Goal: Information Seeking & Learning: Check status

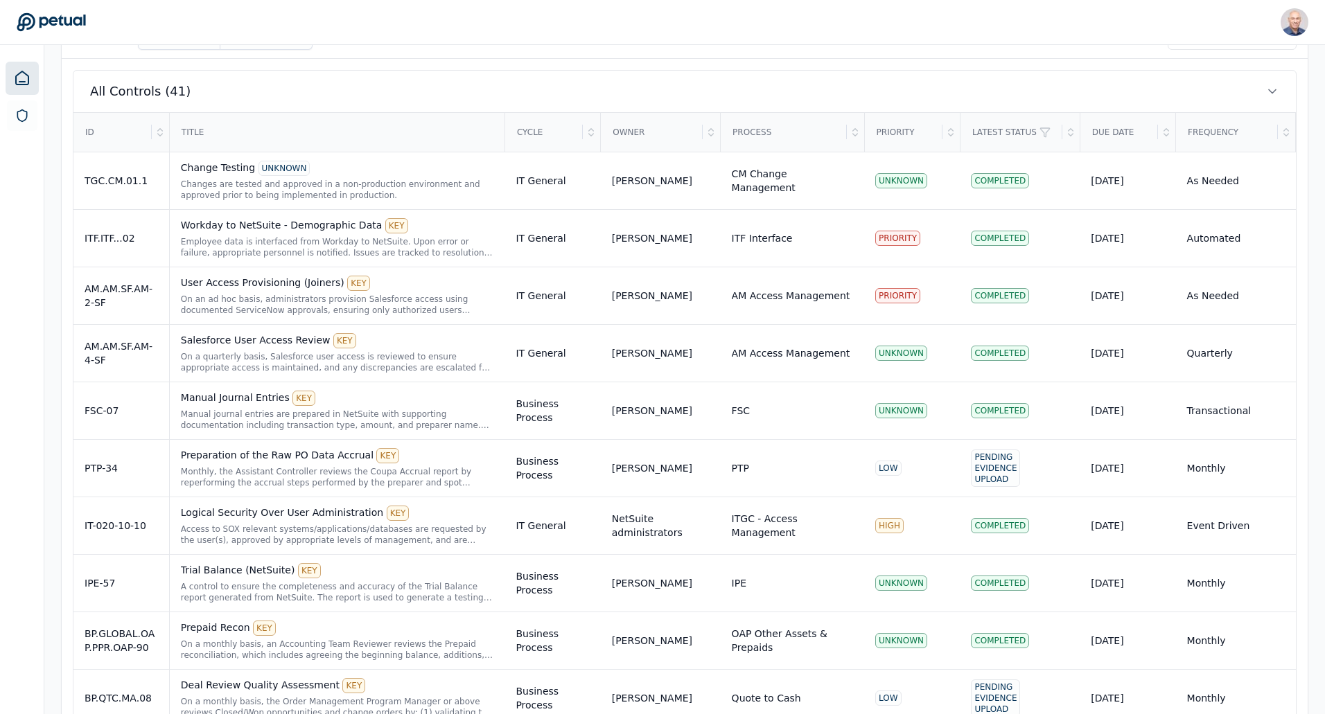
scroll to position [623, 0]
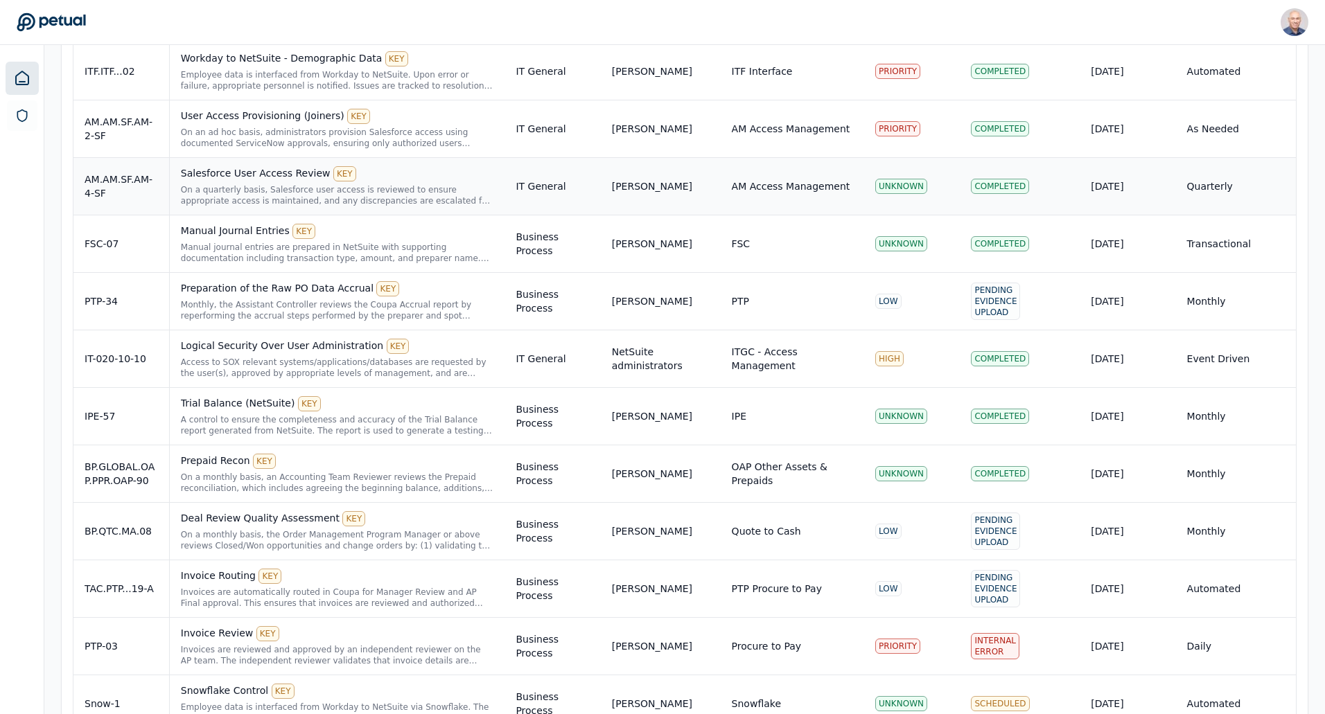
click at [127, 183] on div "AM.AM.SF.AM-4-SF" at bounding box center [121, 186] width 73 height 28
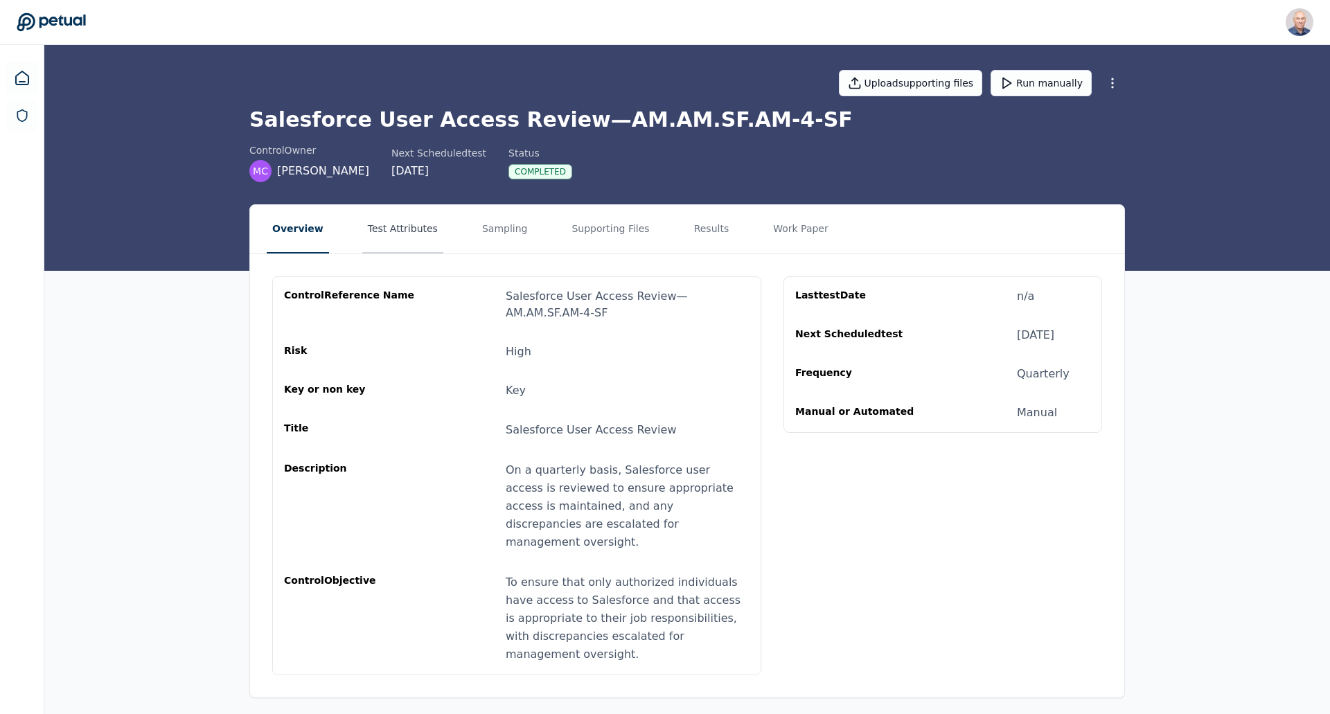
click at [371, 223] on button "Test Attributes" at bounding box center [402, 229] width 81 height 48
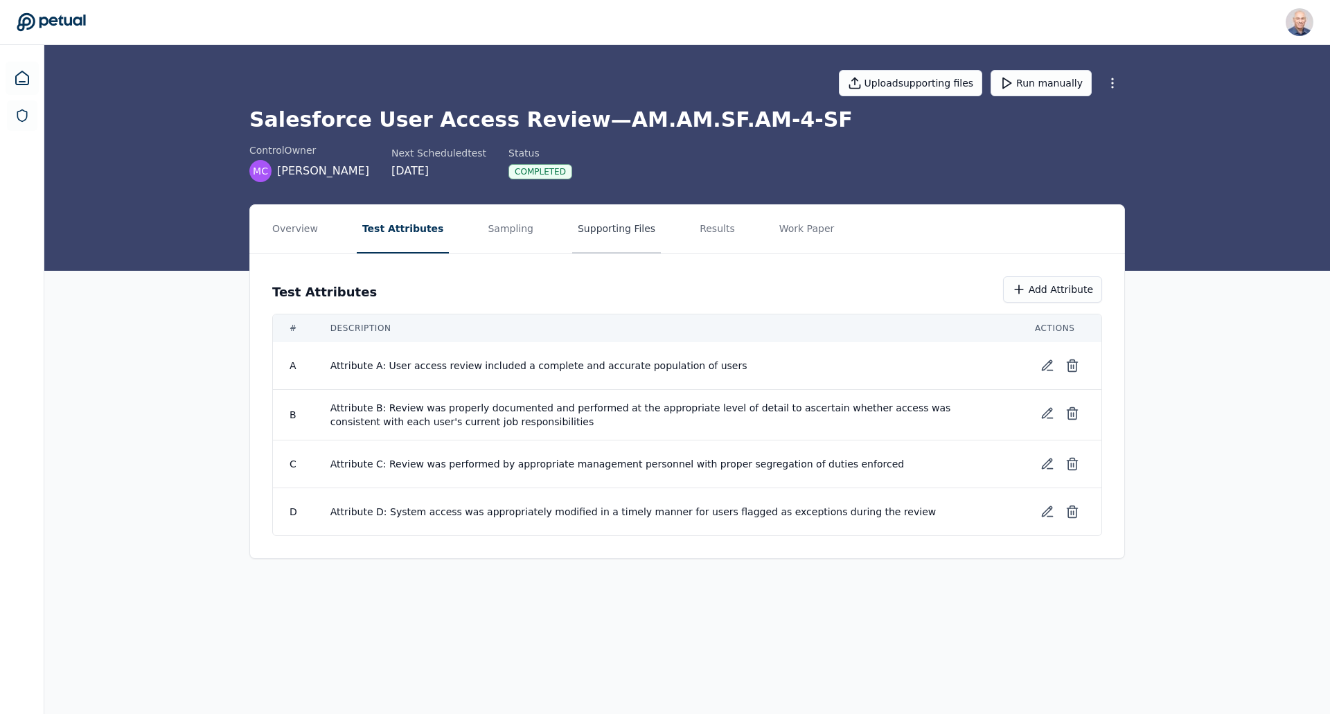
click at [594, 225] on button "Supporting Files" at bounding box center [616, 229] width 89 height 48
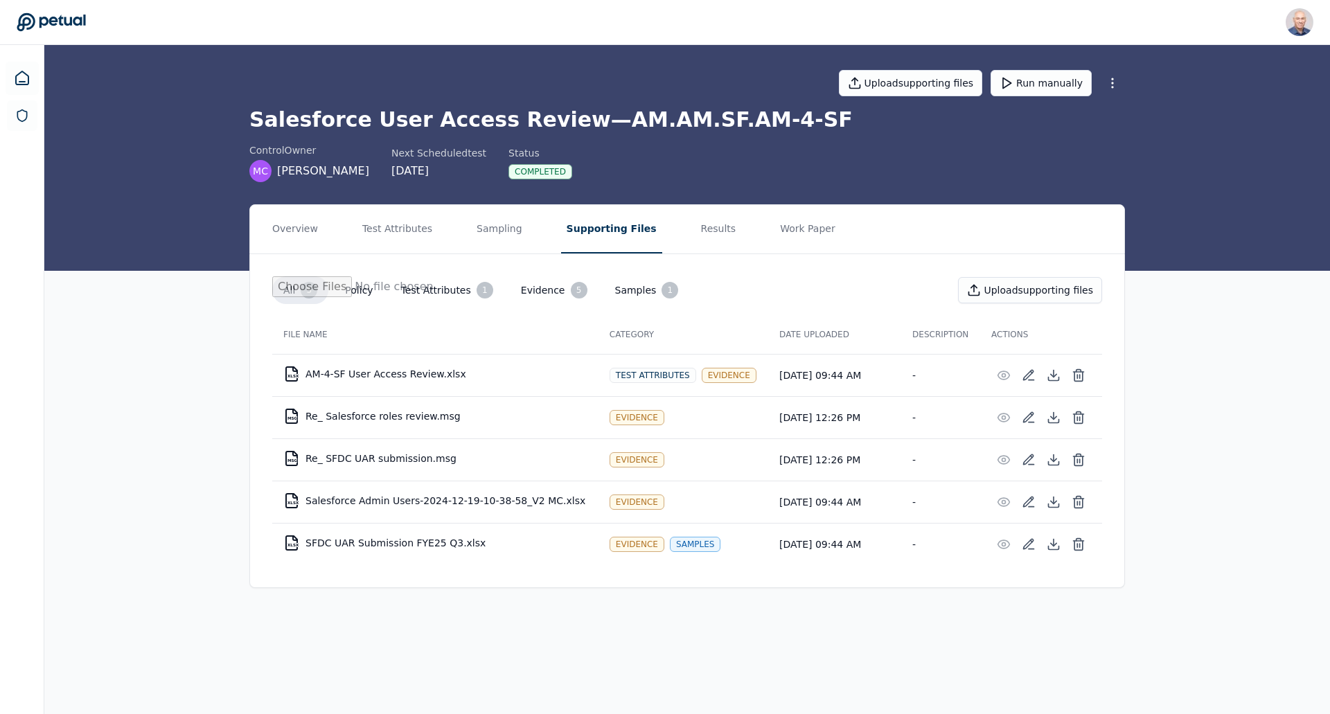
click at [372, 372] on td "XLSX AM-4-SF User Access Review.xlsx" at bounding box center [435, 373] width 326 height 33
click at [696, 233] on button "Results" at bounding box center [719, 229] width 46 height 48
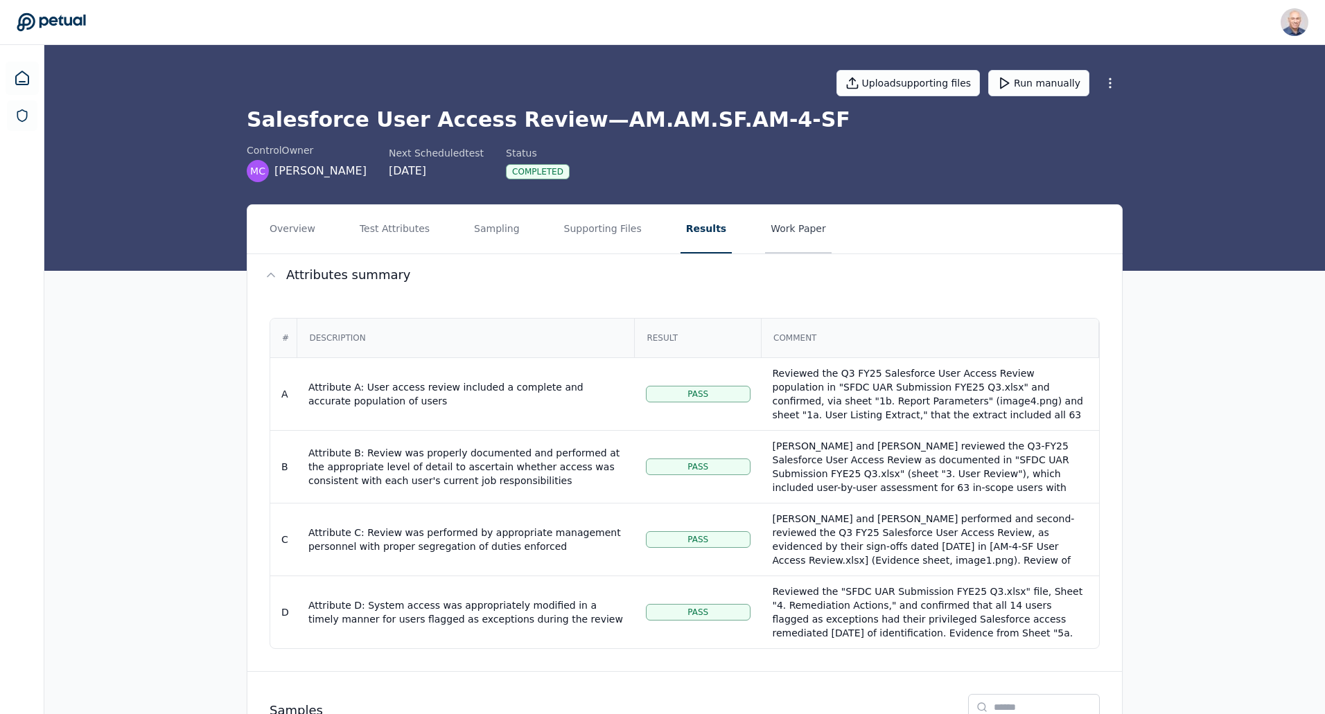
click at [765, 227] on button "Work Paper" at bounding box center [798, 229] width 67 height 48
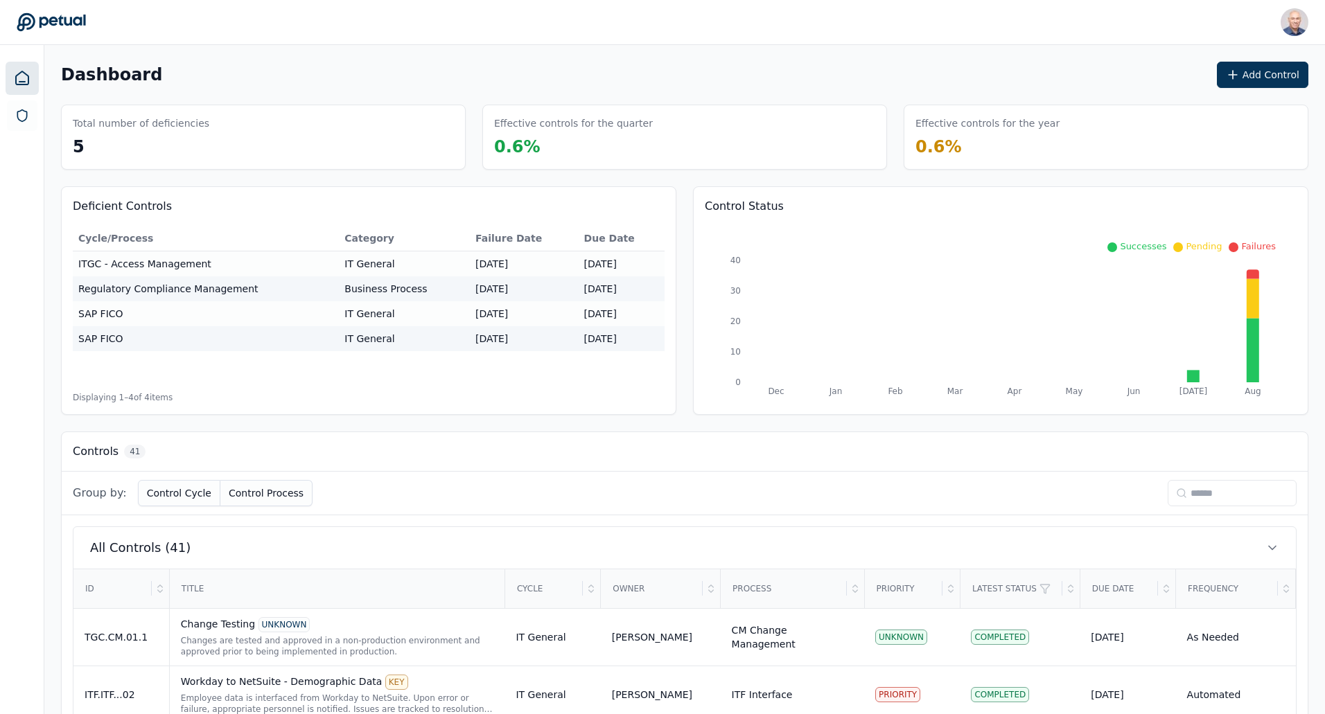
click at [31, 87] on link at bounding box center [22, 78] width 33 height 33
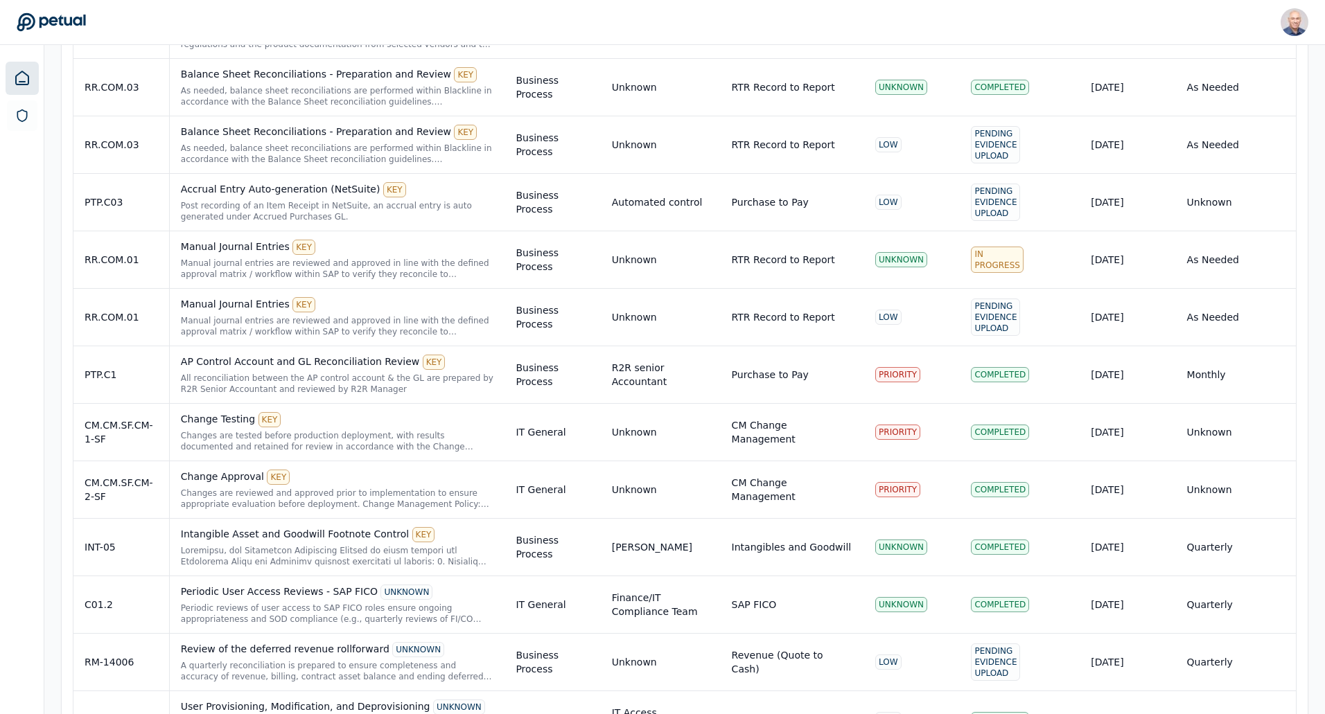
scroll to position [1455, 0]
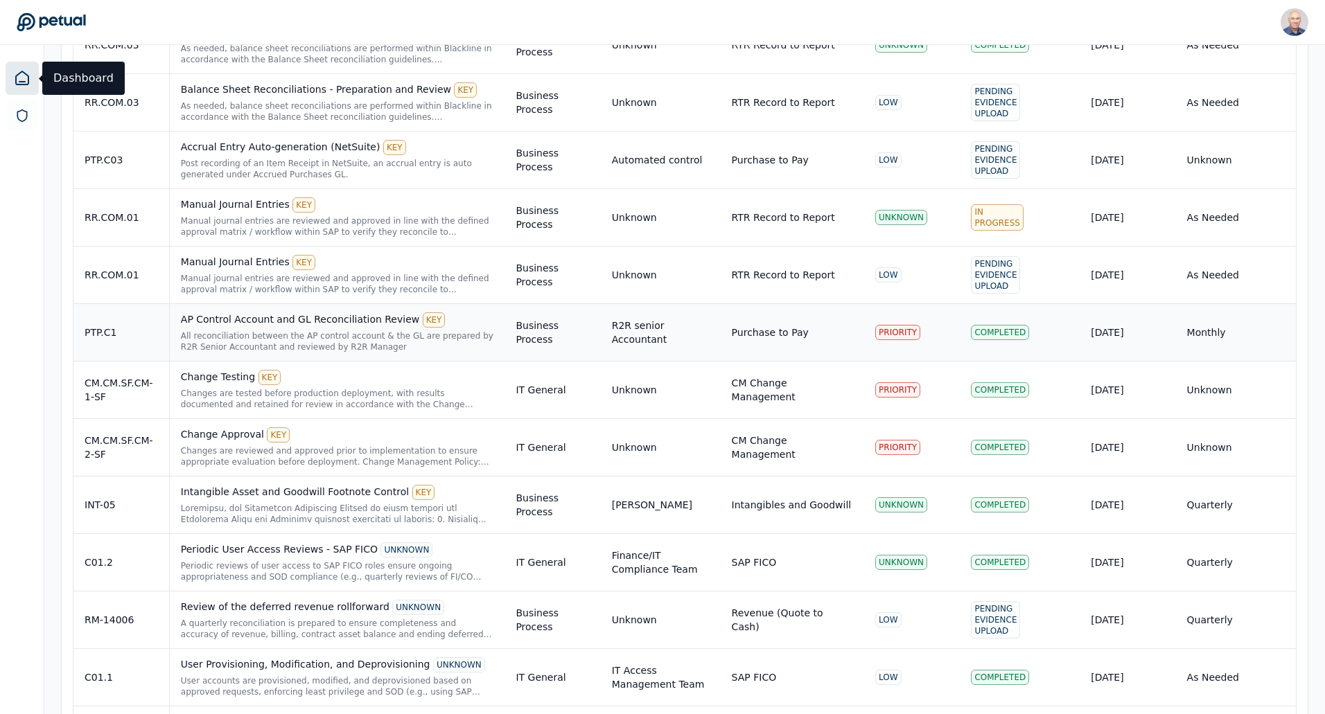
click at [240, 319] on div "AP Control Account and GL Reconciliation Review KEY" at bounding box center [337, 319] width 313 height 15
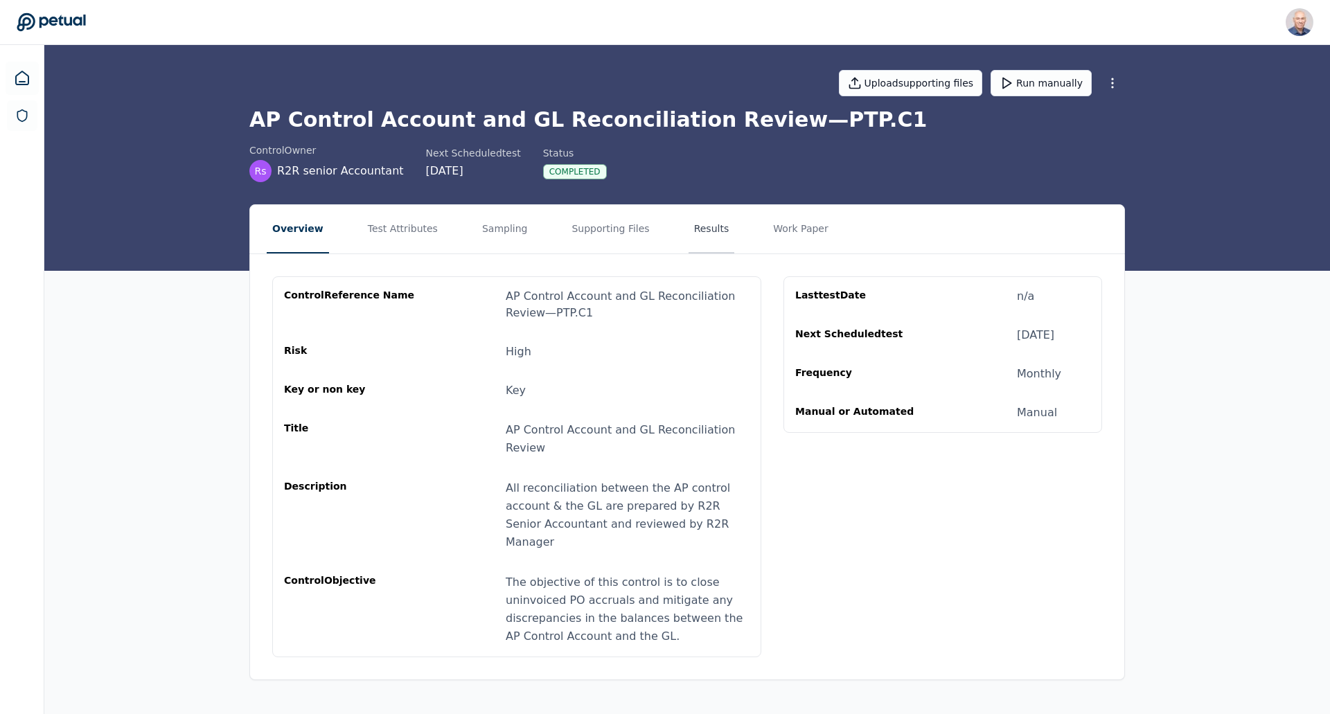
click at [689, 224] on button "Results" at bounding box center [712, 229] width 46 height 48
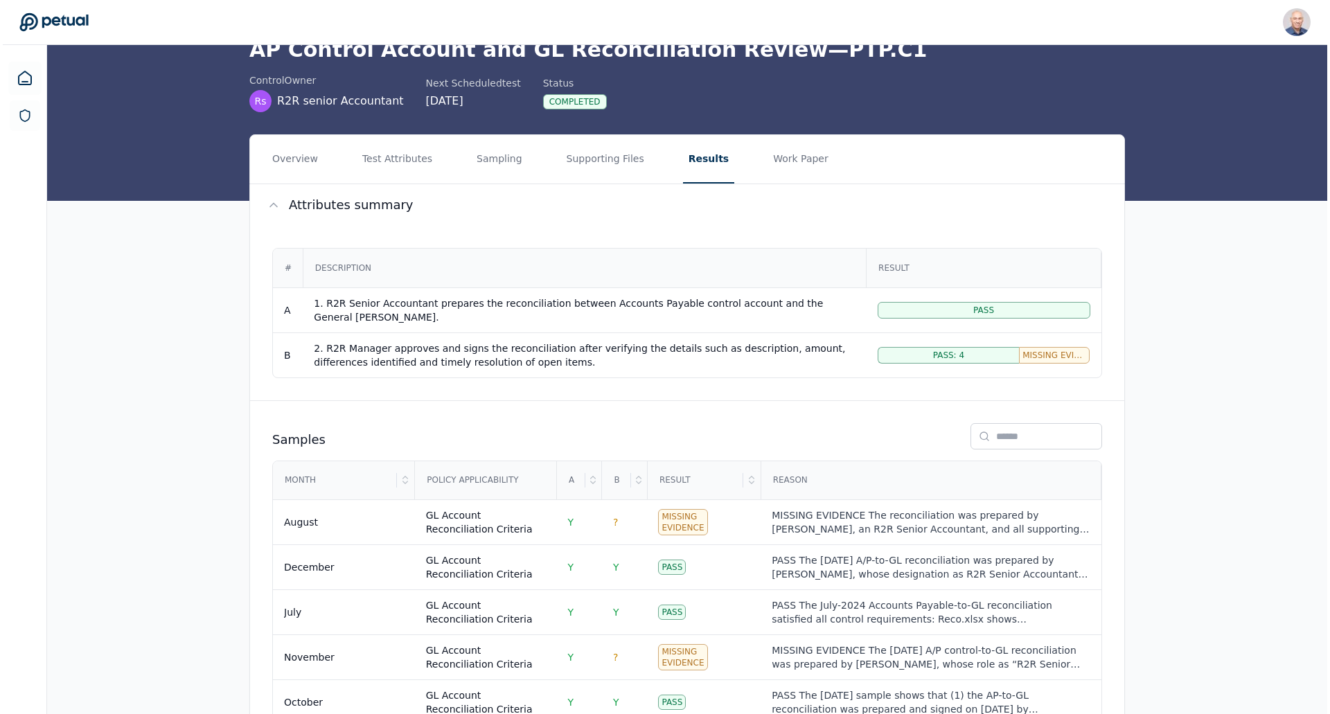
scroll to position [160, 0]
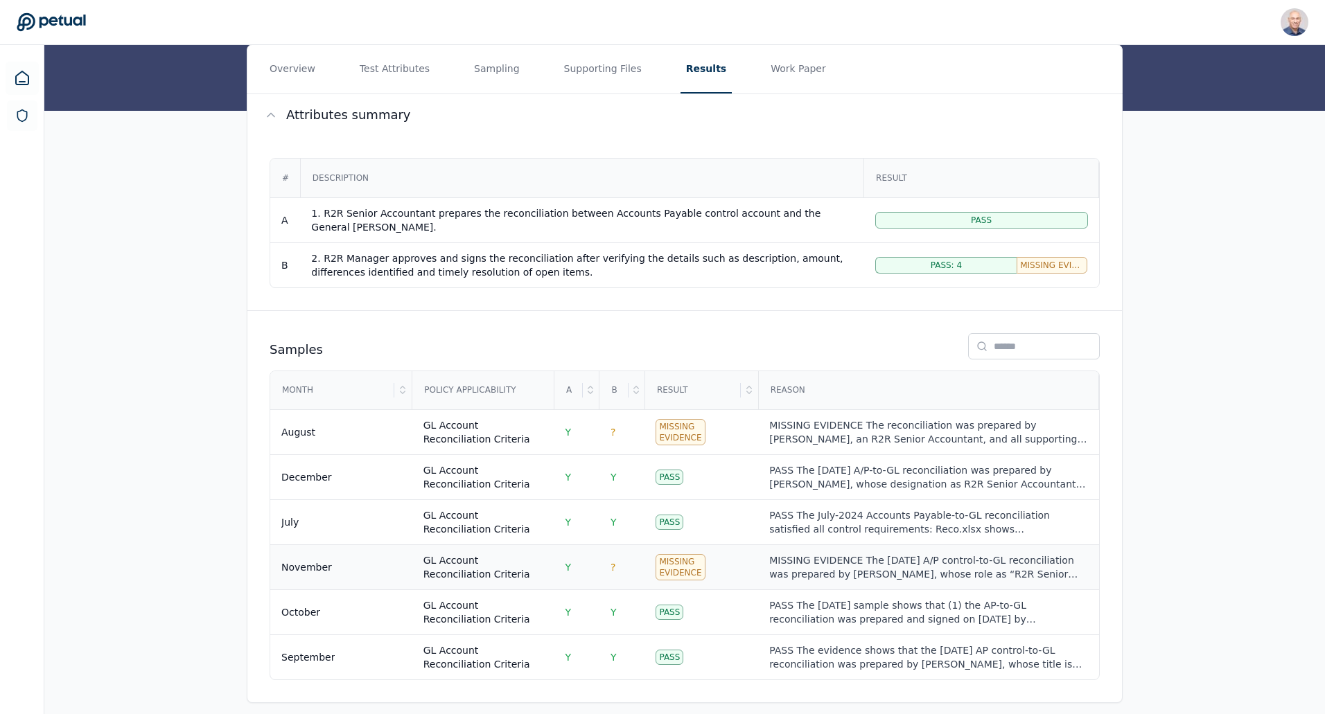
click at [1010, 555] on div "MISSING EVIDENCE The November 2024 A/P control-to-GL reconciliation was prepare…" at bounding box center [928, 568] width 318 height 28
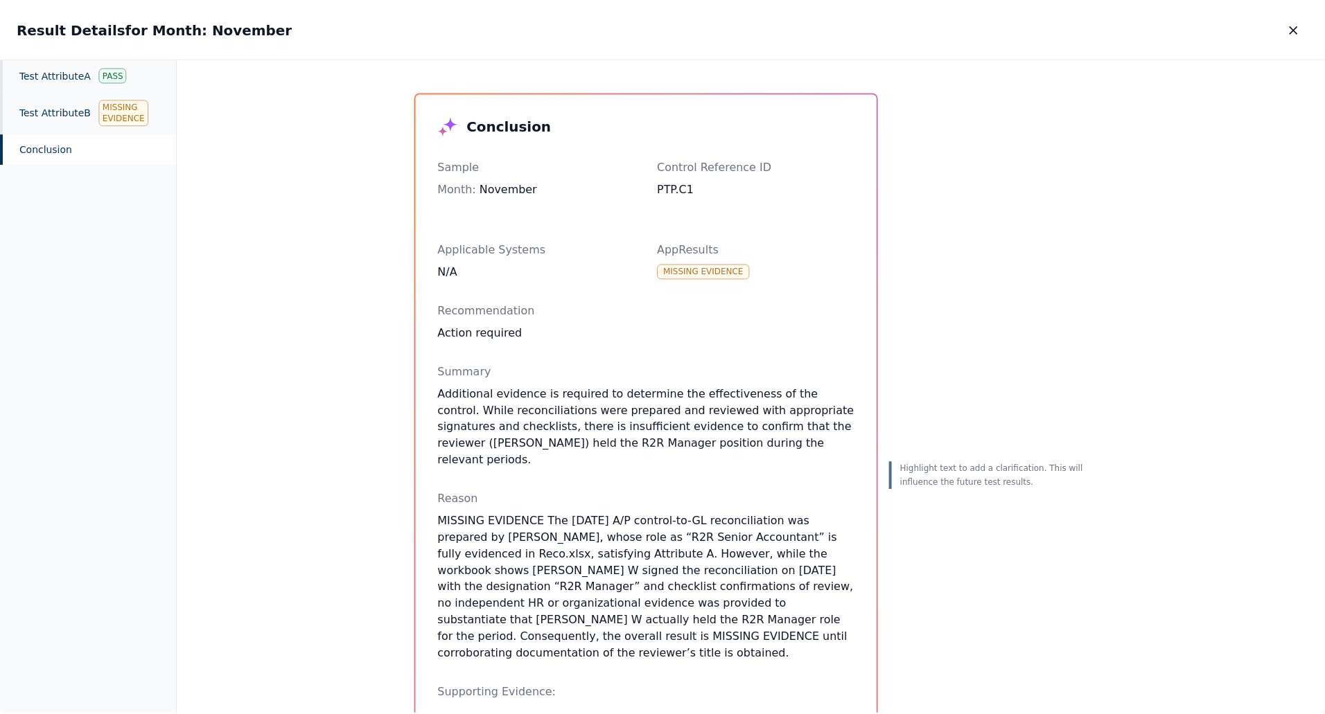
scroll to position [69, 0]
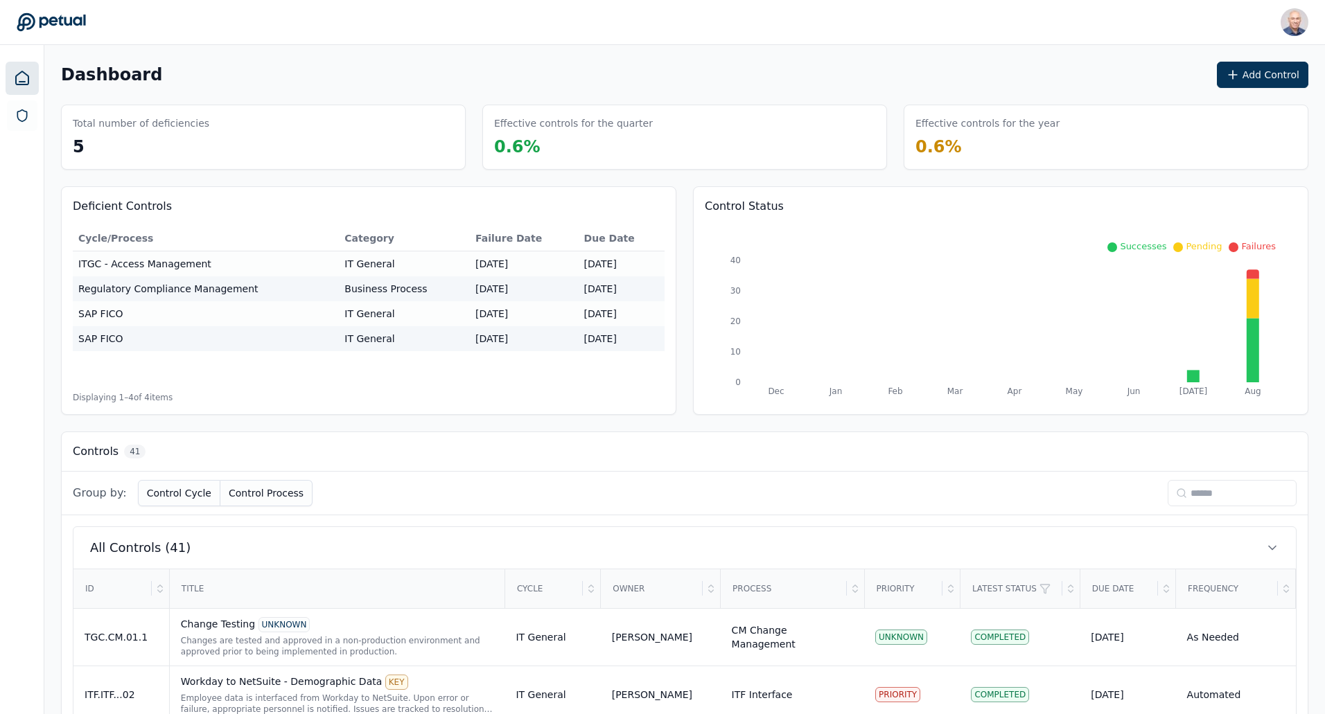
click at [1224, 491] on input at bounding box center [1231, 493] width 129 height 26
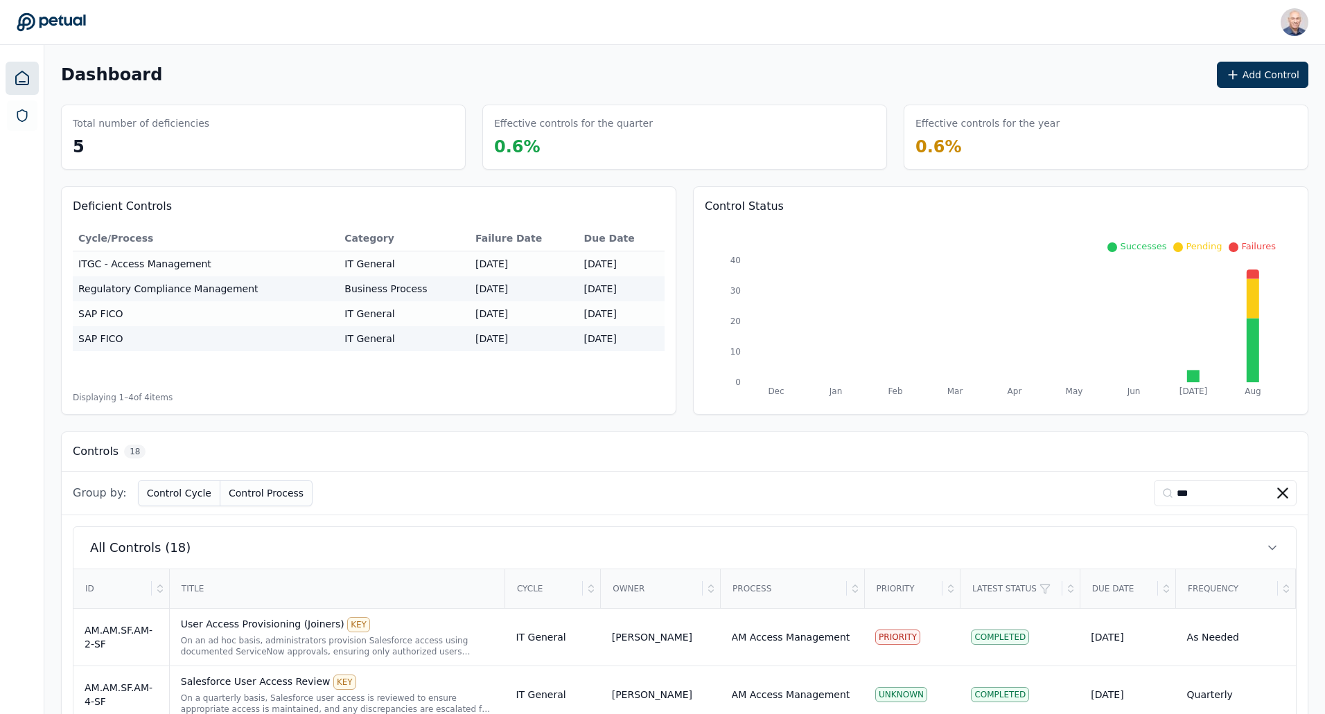
drag, startPoint x: 1210, startPoint y: 493, endPoint x: 993, endPoint y: 506, distance: 218.0
click at [993, 506] on div "Group by: Control Cycle Control Process ***" at bounding box center [685, 494] width 1246 height 44
type input "**********"
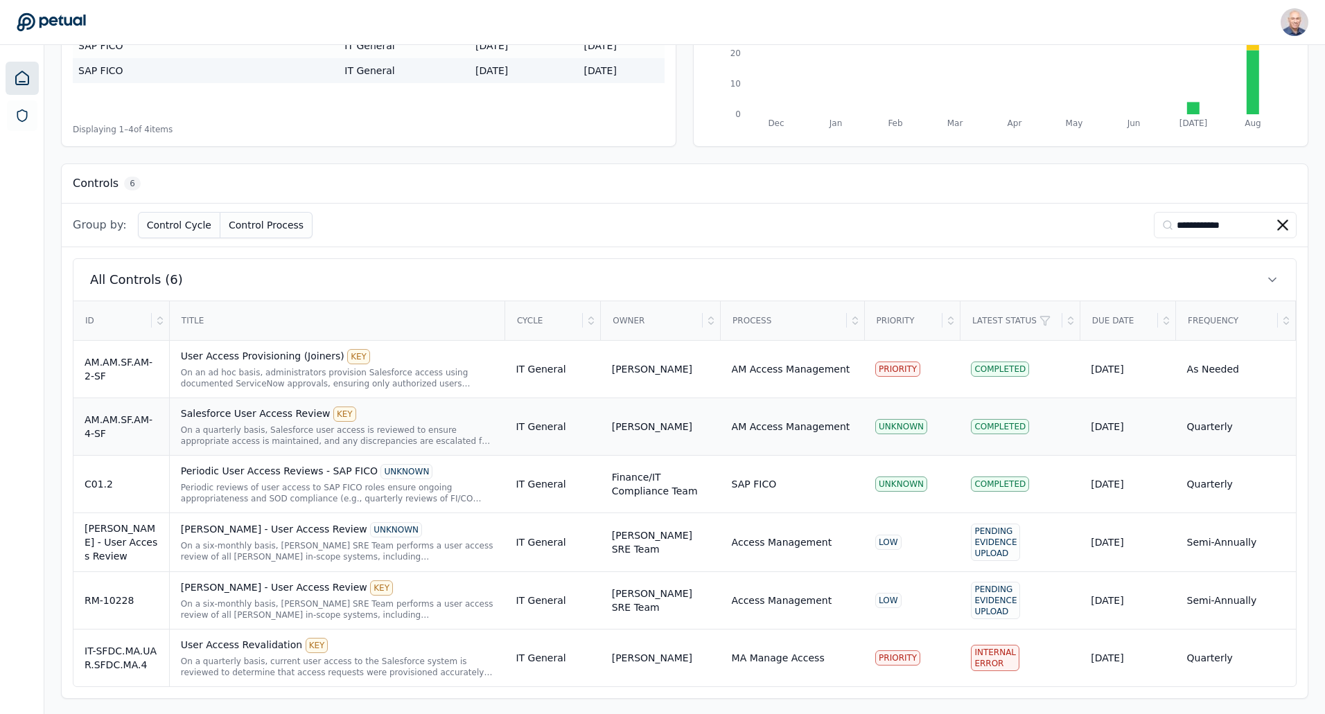
click at [252, 419] on div "Salesforce User Access Review KEY" at bounding box center [337, 414] width 313 height 15
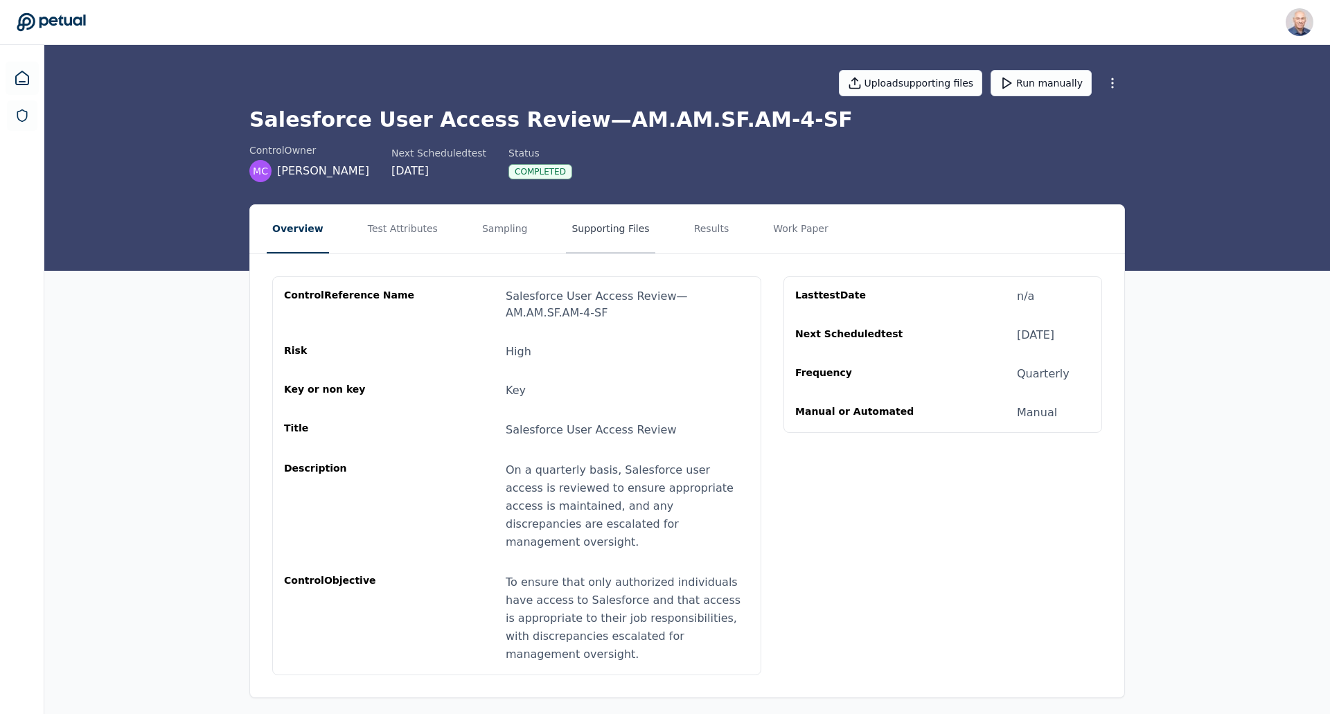
click at [581, 234] on button "Supporting Files" at bounding box center [610, 229] width 89 height 48
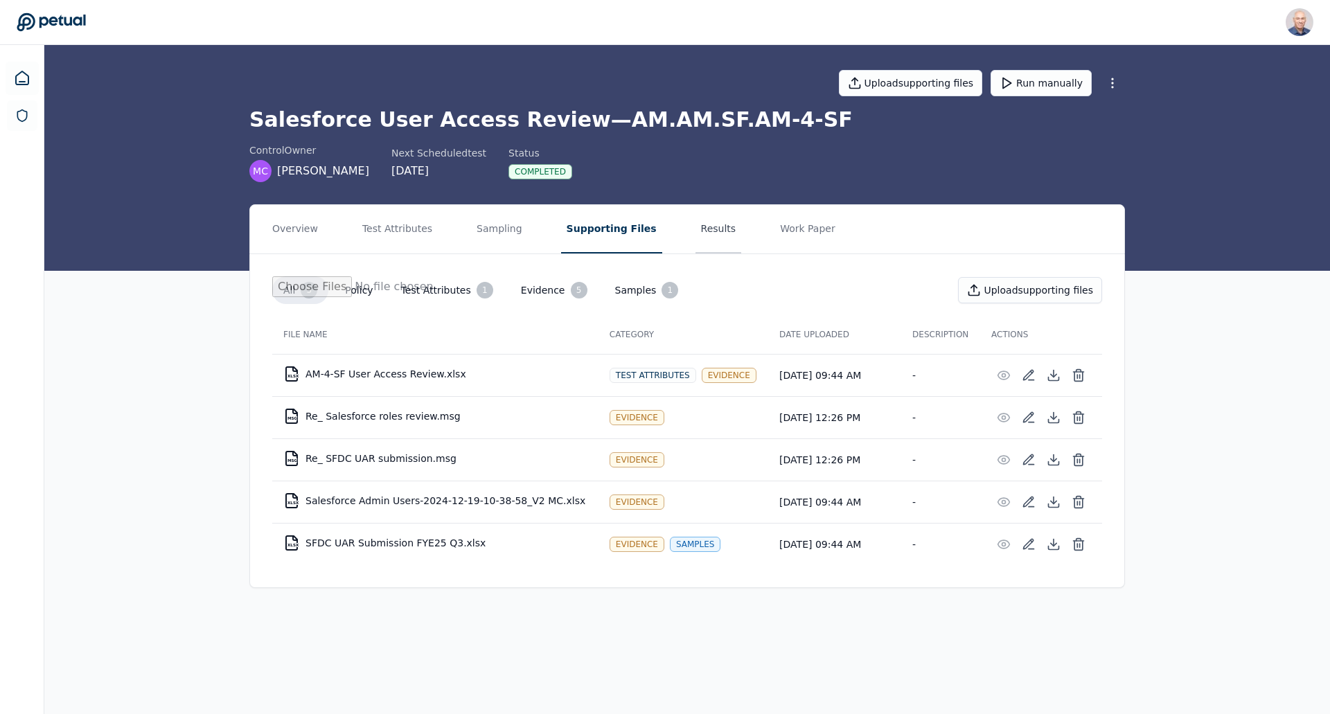
click at [696, 230] on button "Results" at bounding box center [719, 229] width 46 height 48
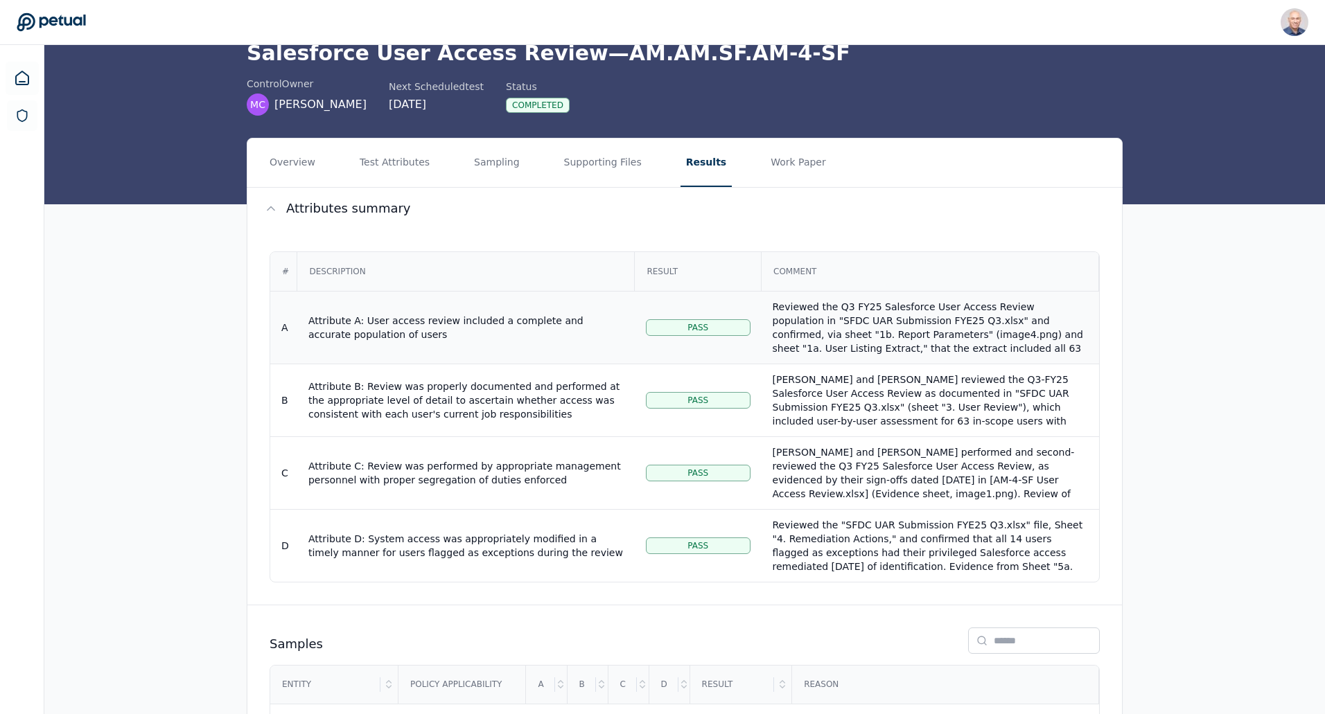
scroll to position [147, 0]
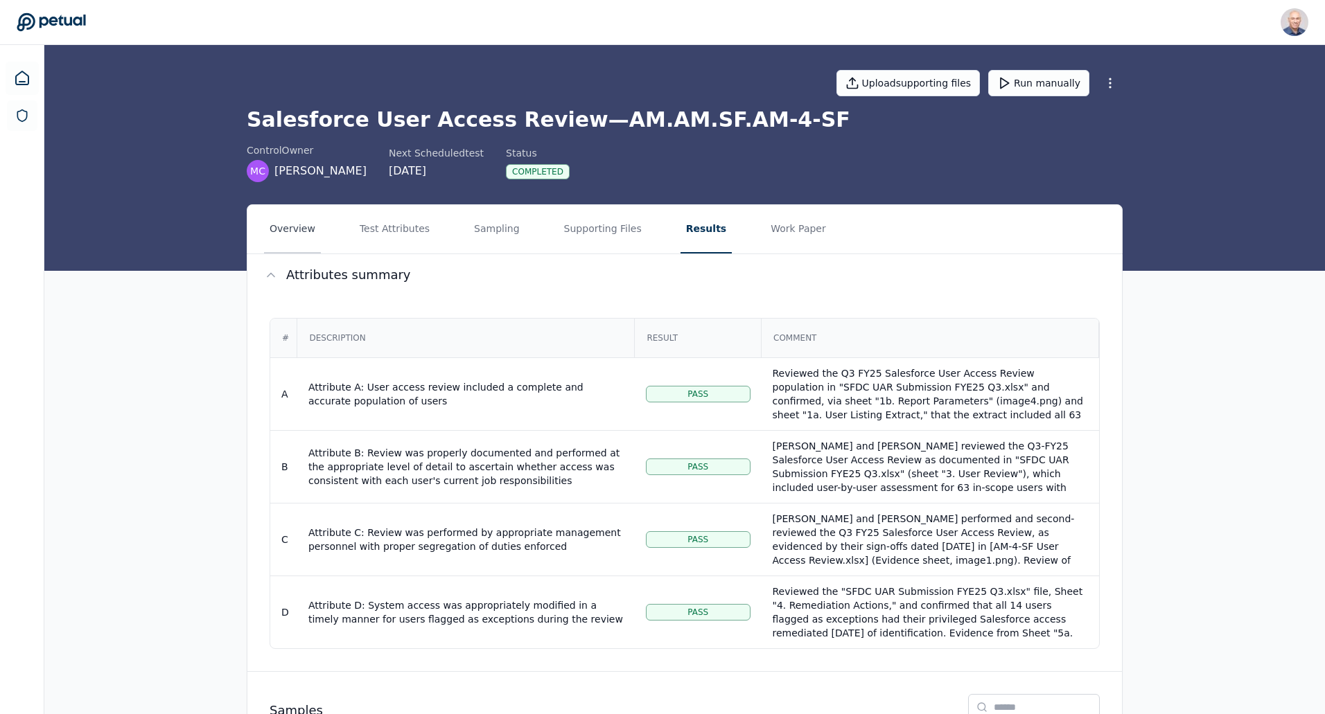
click at [300, 223] on button "Overview" at bounding box center [292, 229] width 57 height 48
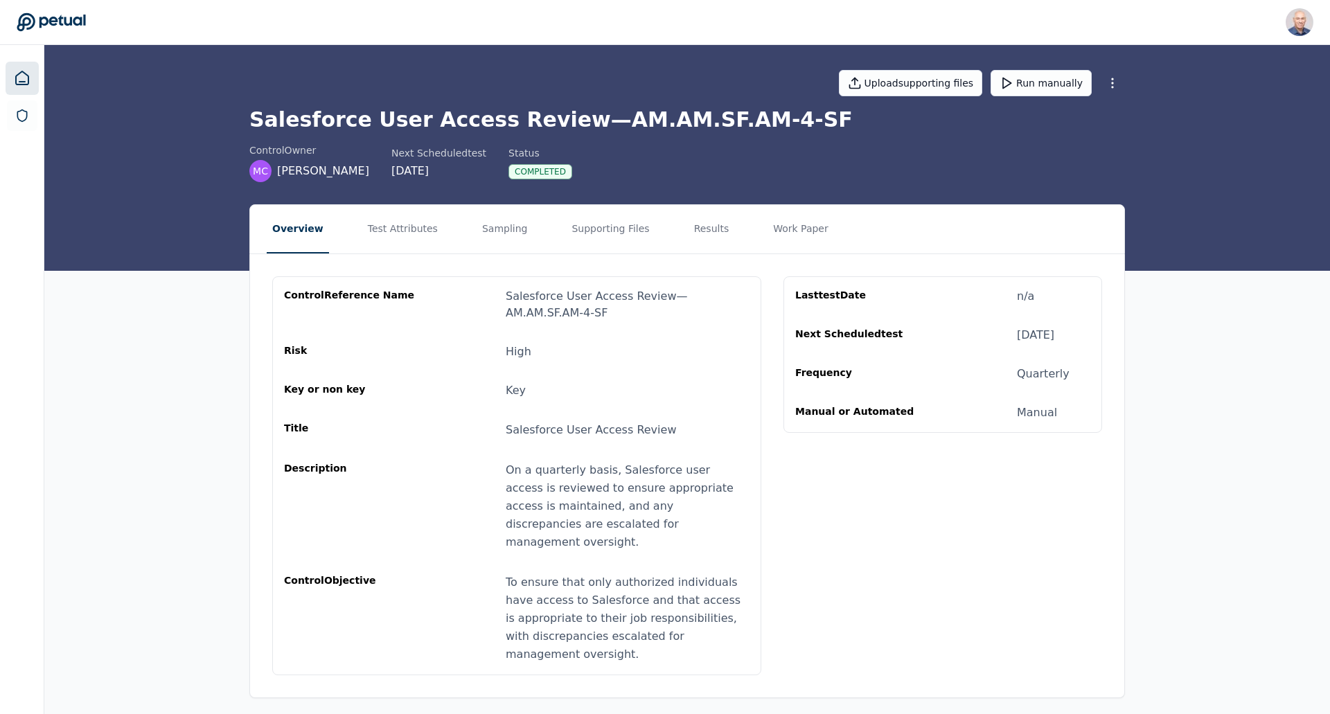
click at [30, 80] on icon at bounding box center [22, 78] width 17 height 17
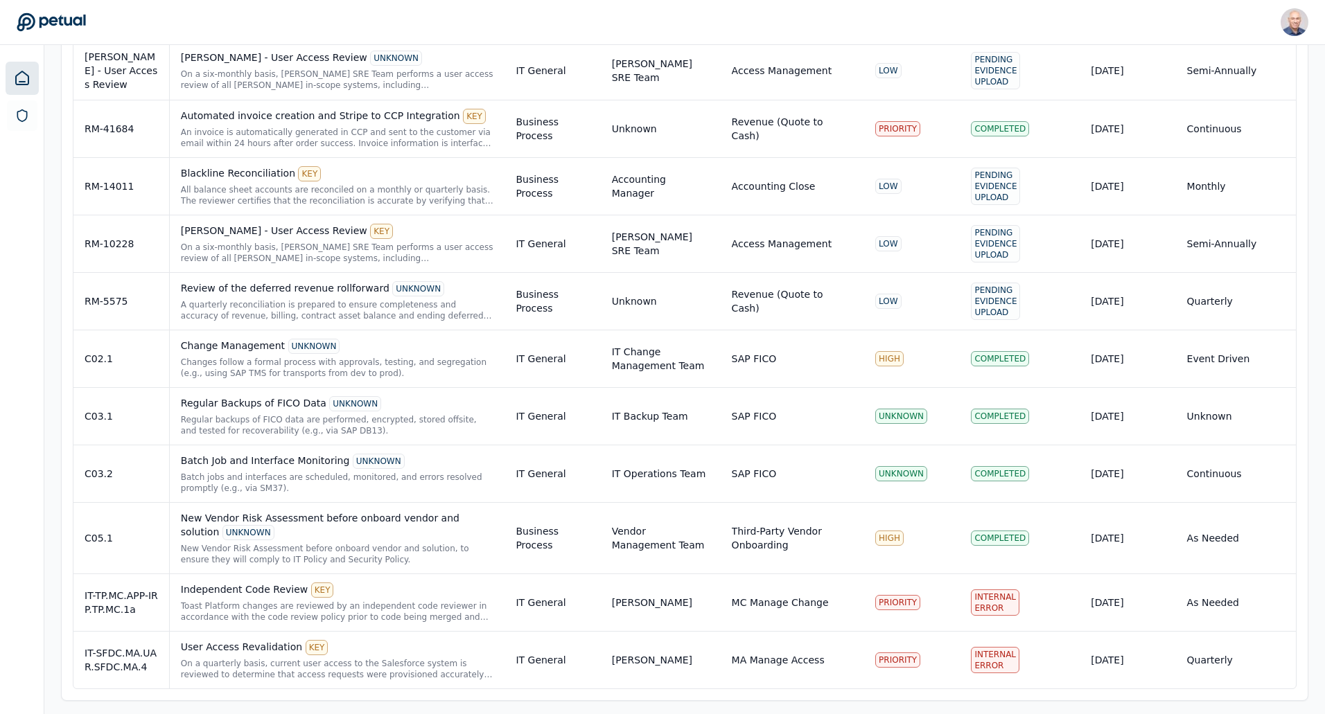
scroll to position [2294, 0]
click at [245, 645] on div "User Access Revalidation KEY" at bounding box center [337, 645] width 313 height 15
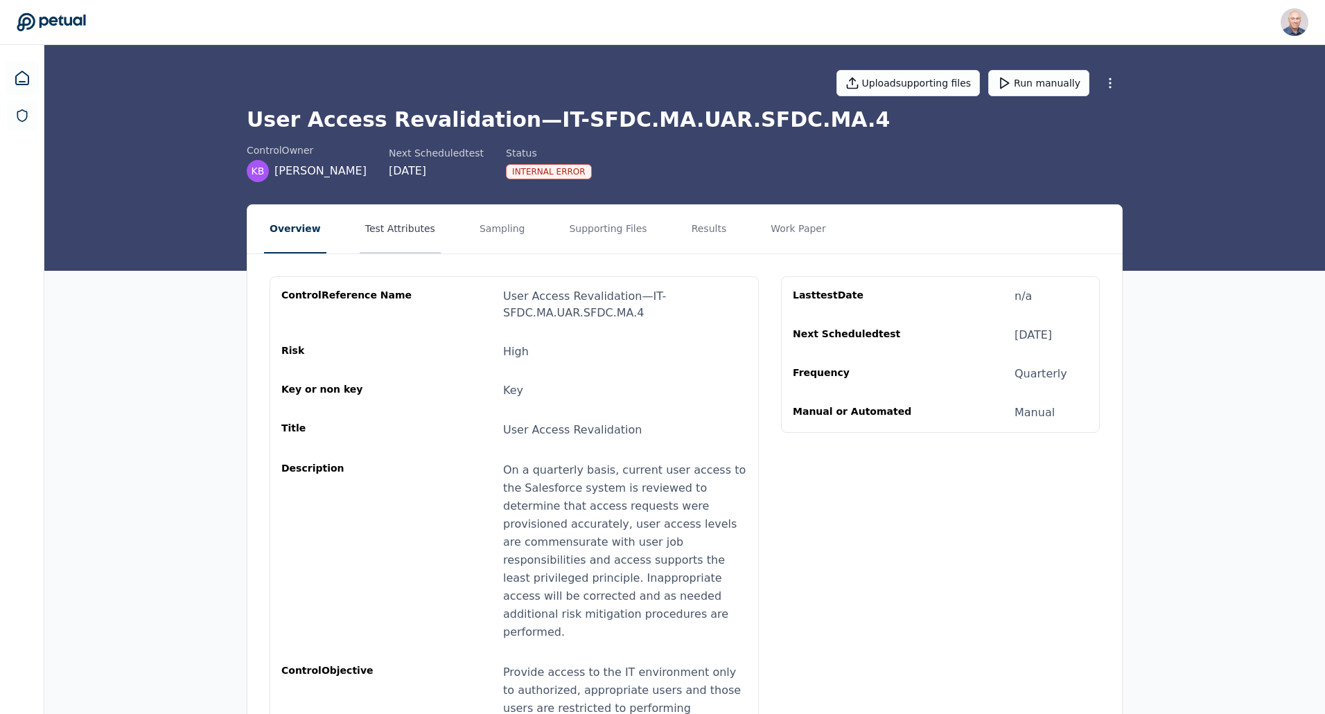
click at [387, 229] on button "Test Attributes" at bounding box center [400, 229] width 81 height 48
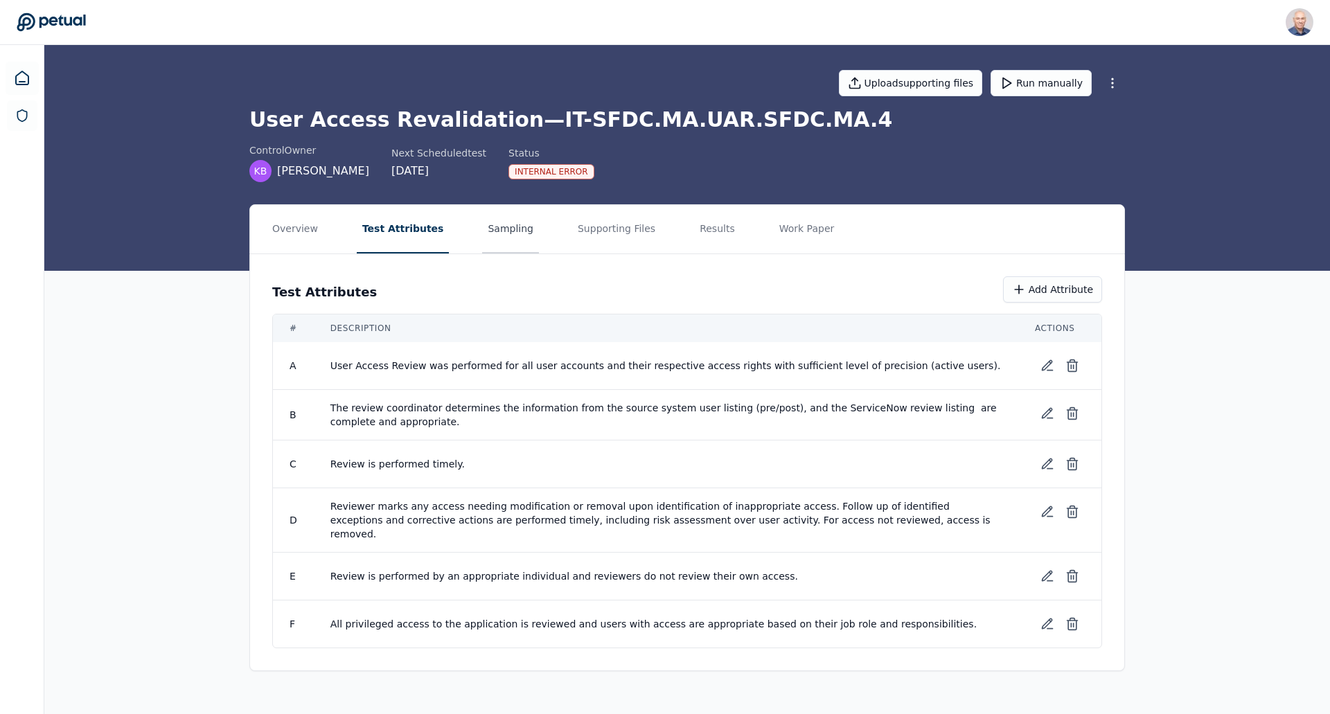
click at [495, 229] on button "Sampling" at bounding box center [510, 229] width 57 height 48
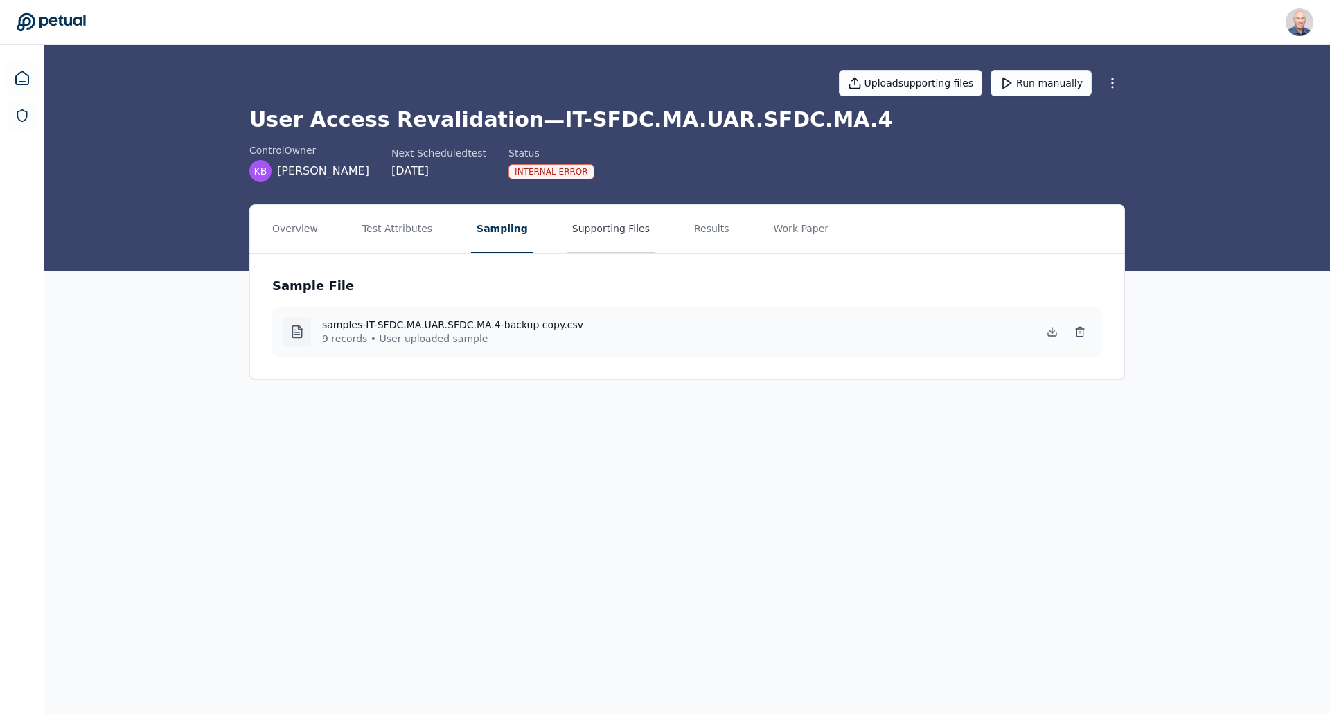
click at [586, 227] on button "Supporting Files" at bounding box center [611, 229] width 89 height 48
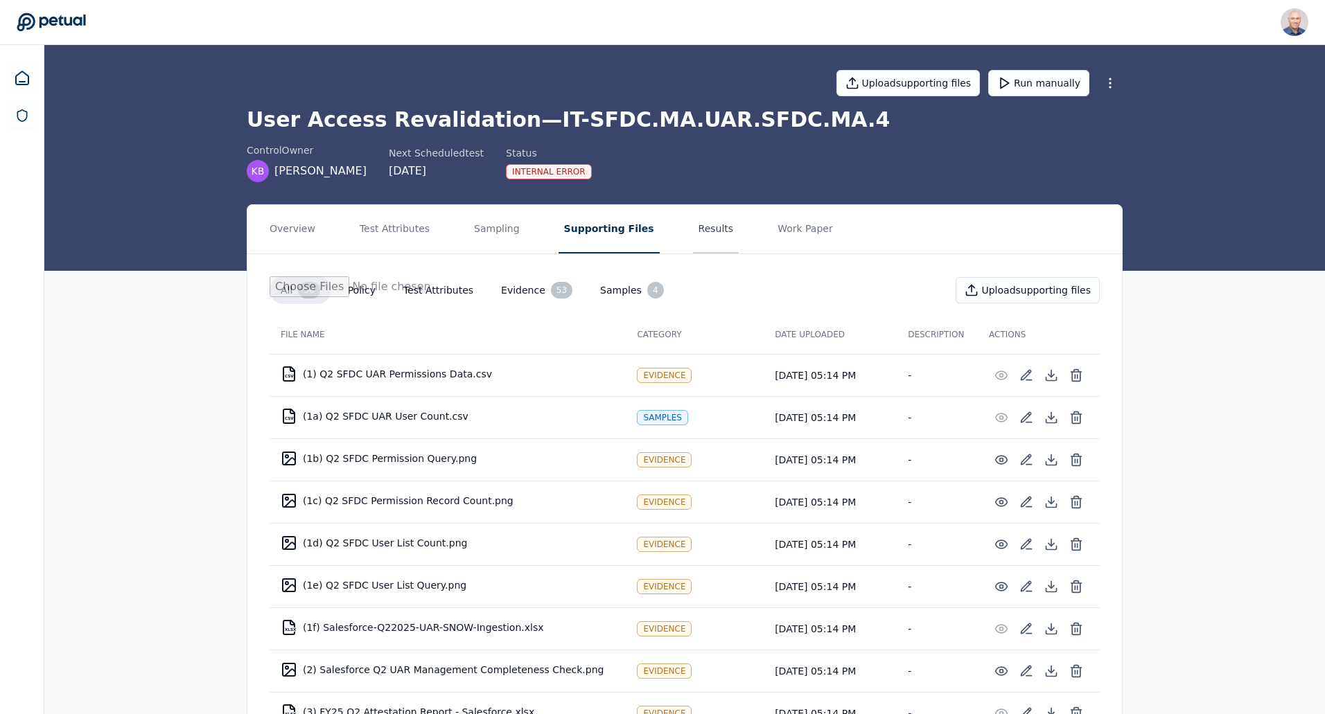
click at [693, 228] on button "Results" at bounding box center [716, 229] width 46 height 48
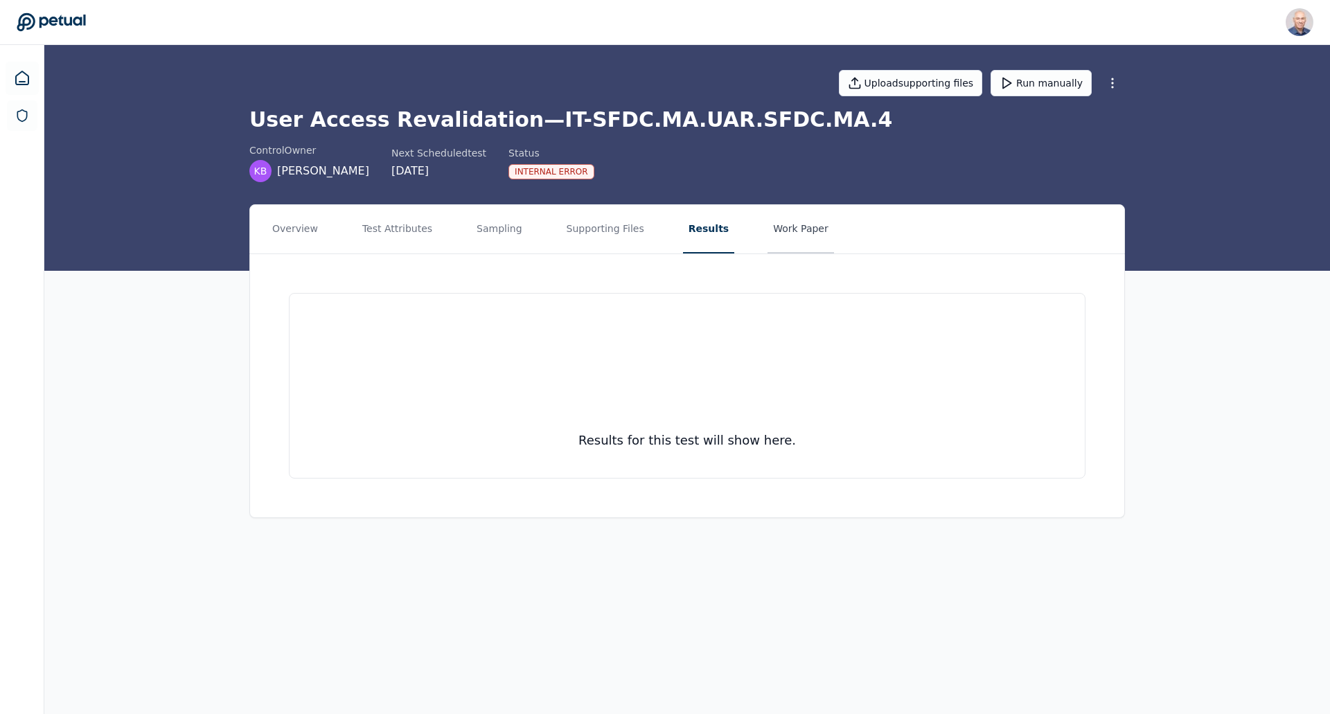
click at [768, 228] on button "Work Paper" at bounding box center [801, 229] width 67 height 48
